Goal: Find specific page/section: Find specific page/section

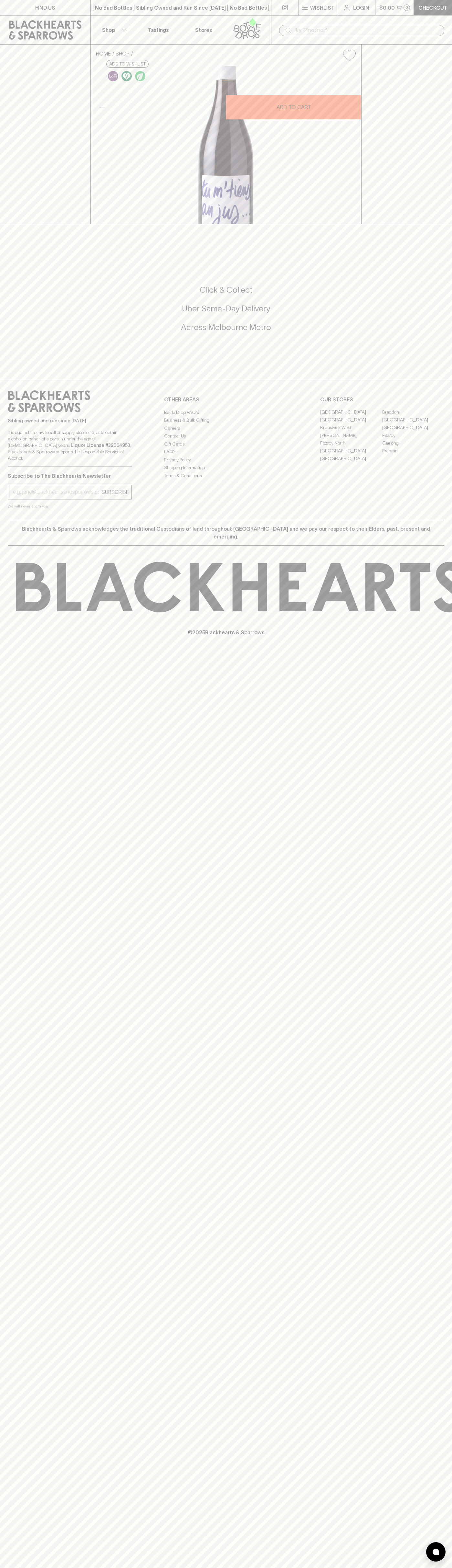
click at [303, 30] on input "text" at bounding box center [366, 30] width 144 height 10
click at [445, 1033] on div "FIND US | No Bad Bottles | Sibling Owned and Run Since [DATE] | No Bad Bottles …" at bounding box center [226, 784] width 452 height 1568
click at [37, 1567] on html "FIND US | No Bad Bottles | Sibling Owned and Run Since [DATE] | No Bad Bottles …" at bounding box center [226, 784] width 452 height 1568
click at [28, 807] on div "FIND US | No Bad Bottles | Sibling Owned and Run Since [DATE] | No Bad Bottles …" at bounding box center [226, 784] width 452 height 1568
